Goal: Transaction & Acquisition: Book appointment/travel/reservation

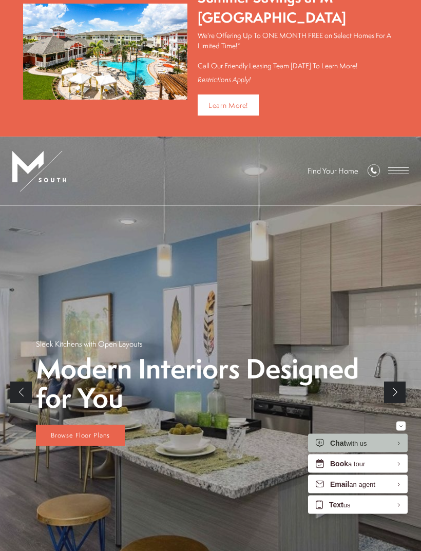
scroll to position [33, 0]
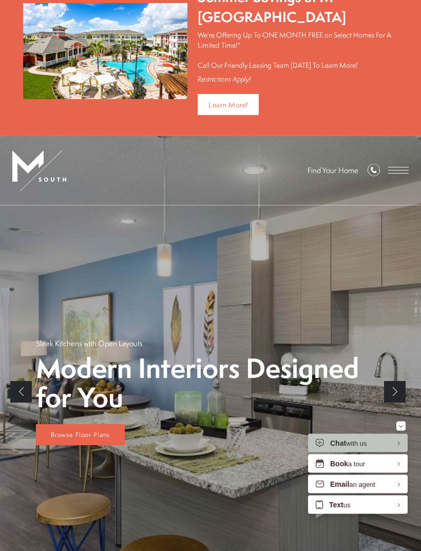
click at [401, 170] on span "Open Menu" at bounding box center [398, 170] width 21 height 1
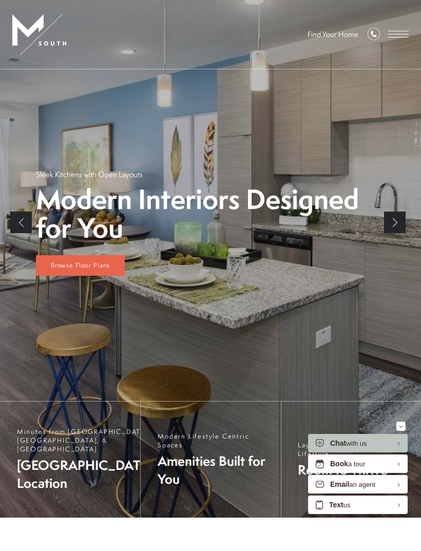
scroll to position [0, 0]
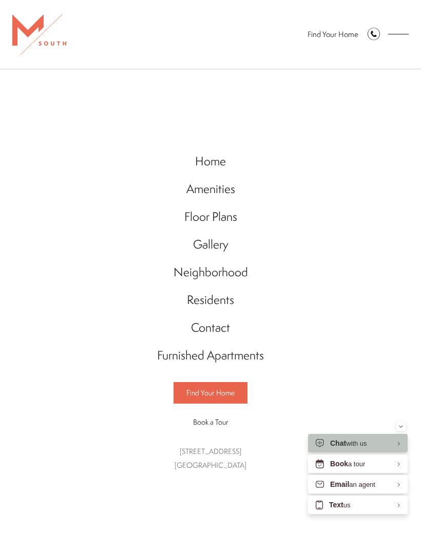
click at [224, 393] on span "Find Your Home" at bounding box center [210, 393] width 48 height 10
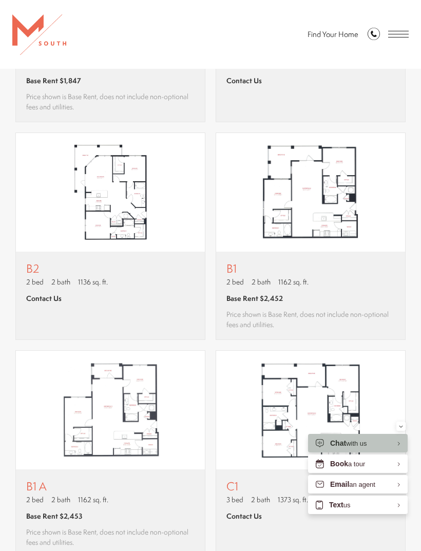
scroll to position [887, 0]
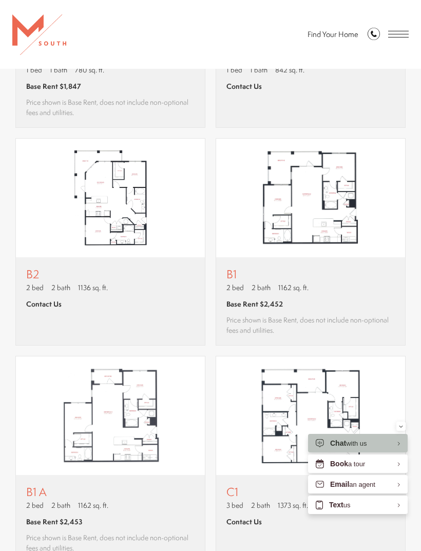
click at [360, 284] on p "2 bed 2 bath 1162 sq. ft." at bounding box center [310, 287] width 168 height 10
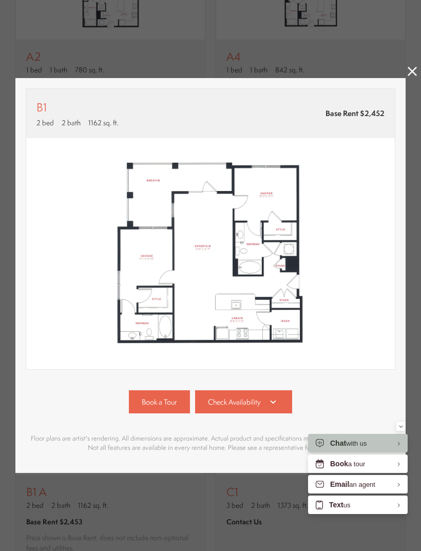
click at [398, 420] on div "B1 2 bed 2 bath 1162 sq. ft. Base Rent $2,452 2D 3D" at bounding box center [210, 275] width 390 height 395
click at [400, 0] on html "Skip to main content × Pet Policy We welcome all your furry friends at [GEOGRAP…" at bounding box center [210, 0] width 421 height 0
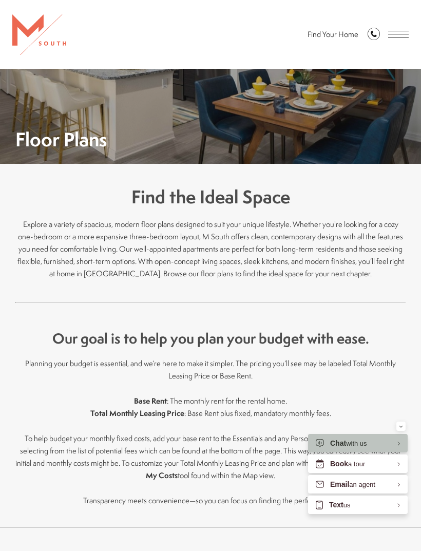
scroll to position [887, 0]
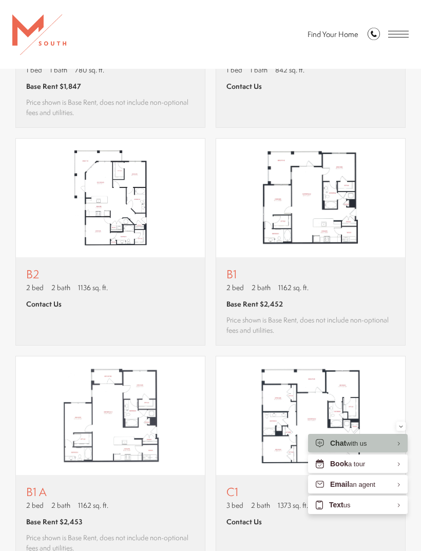
click at [362, 204] on img "View floor plan B1" at bounding box center [310, 198] width 189 height 119
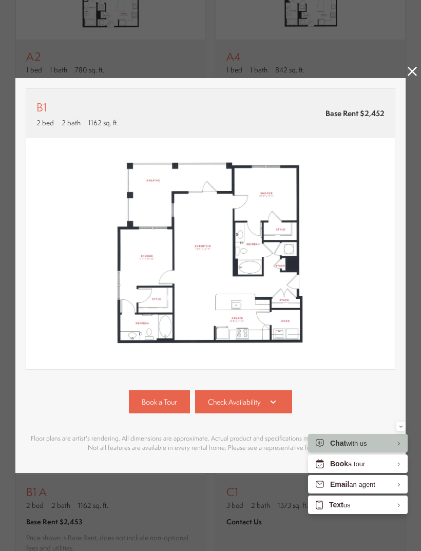
scroll to position [0, 0]
click at [244, 401] on span "Check Availability" at bounding box center [234, 402] width 53 height 10
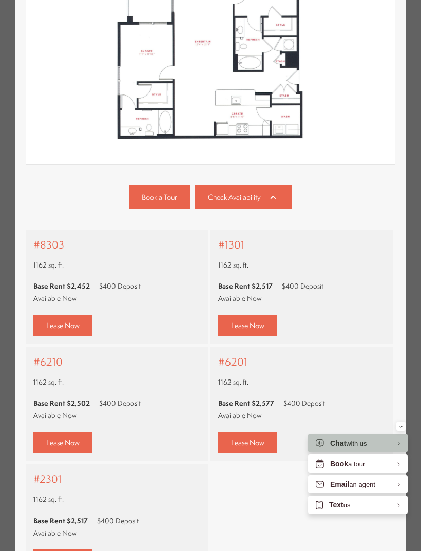
scroll to position [294, 0]
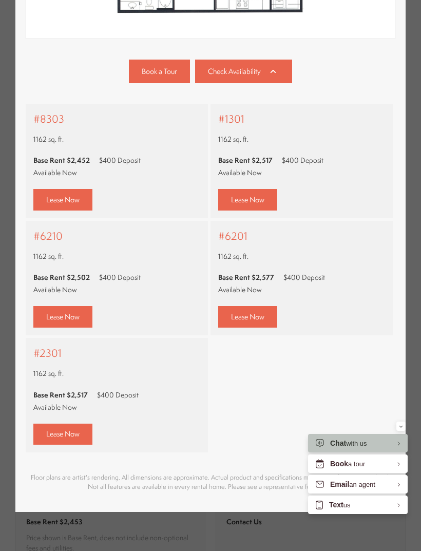
click at [71, 313] on span "Lease Now" at bounding box center [62, 317] width 33 height 10
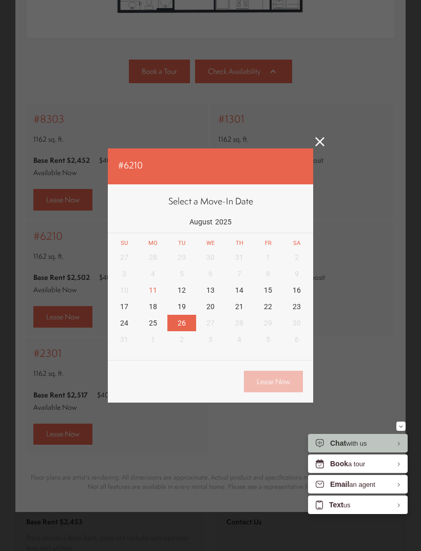
click at [181, 324] on div "26" at bounding box center [181, 323] width 29 height 16
click at [277, 386] on link "Lease Now" at bounding box center [273, 381] width 59 height 21
